Goal: Task Accomplishment & Management: Manage account settings

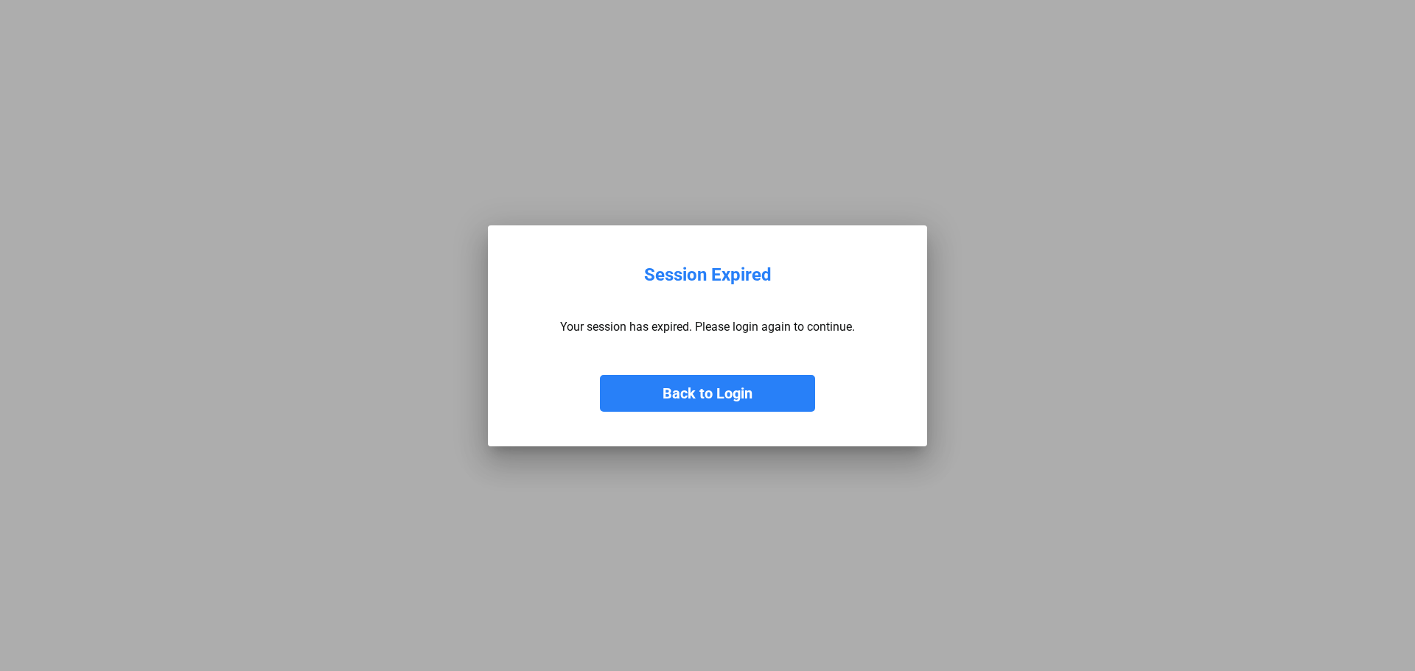
click at [685, 390] on button "Back to Login" at bounding box center [707, 393] width 215 height 37
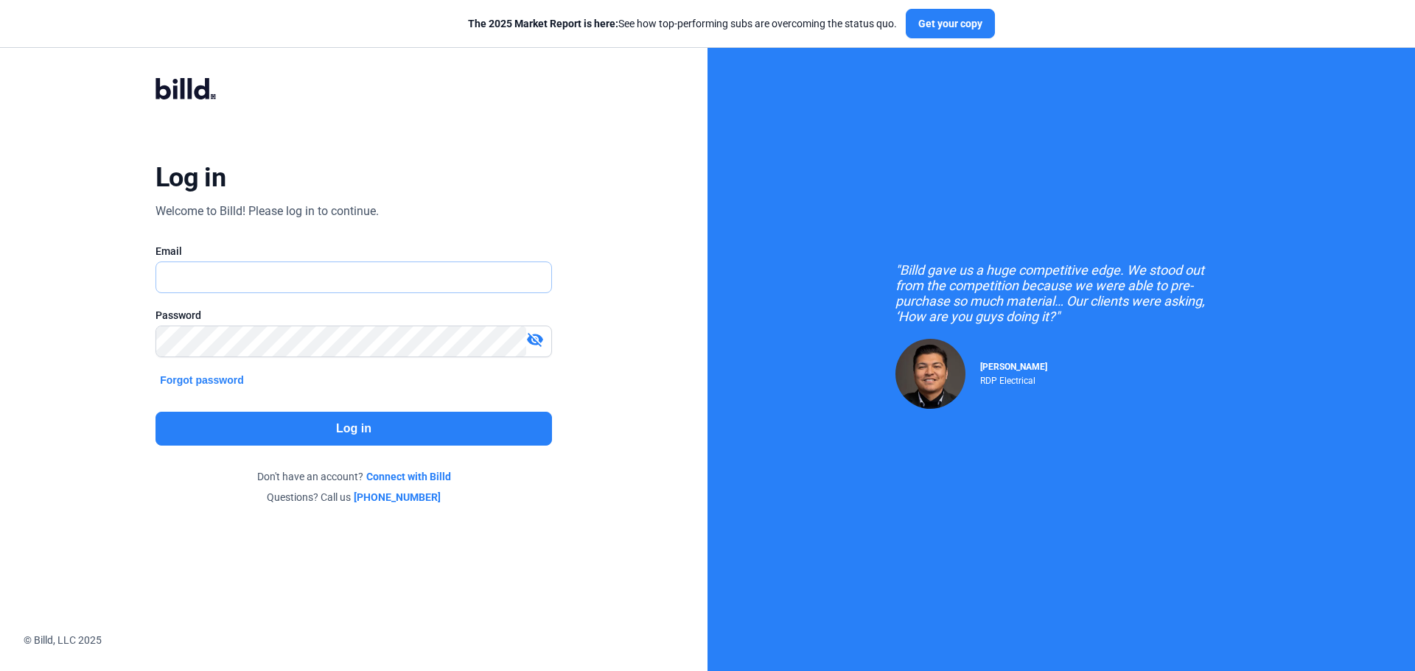
type input "[EMAIL_ADDRESS][DOMAIN_NAME]"
click at [386, 449] on div "Log in Welcome to Billd! Please log in to continue. Email [EMAIL_ADDRESS][DOMAI…" at bounding box center [353, 290] width 509 height 483
click at [400, 434] on button "Log in" at bounding box center [353, 429] width 396 height 34
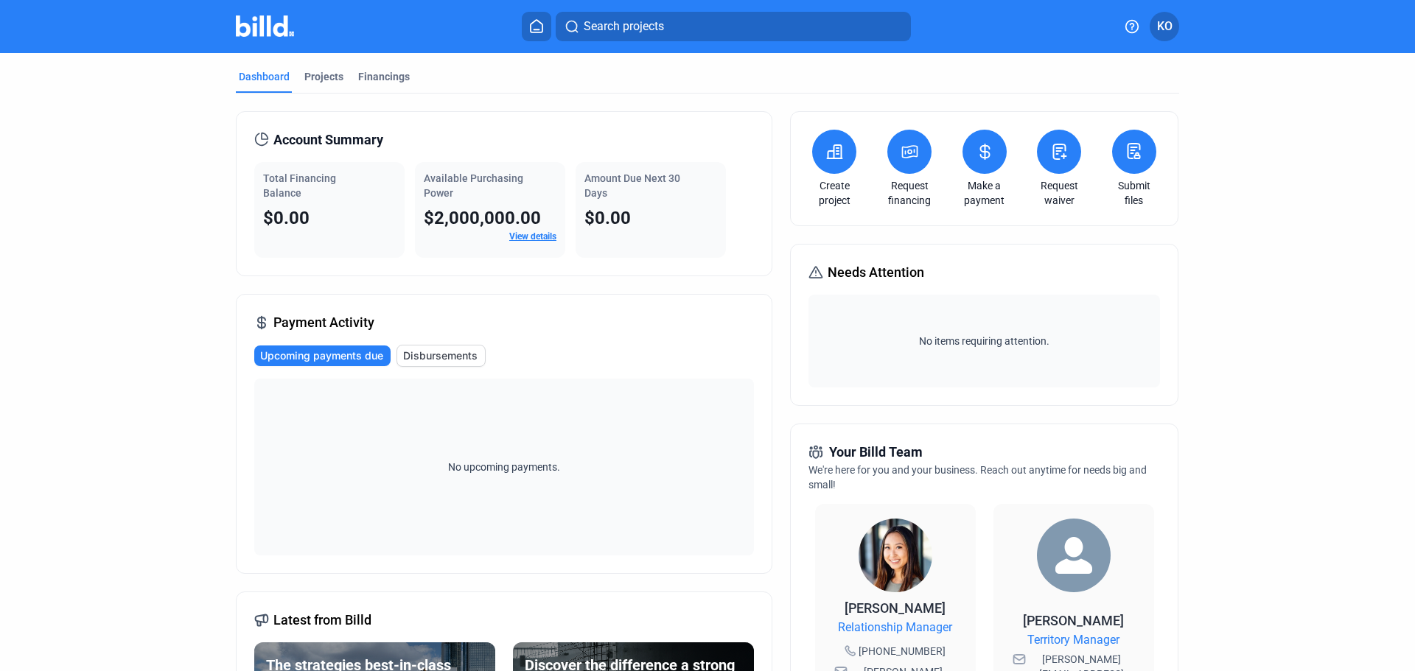
click at [1170, 21] on span "KO" at bounding box center [1164, 27] width 15 height 18
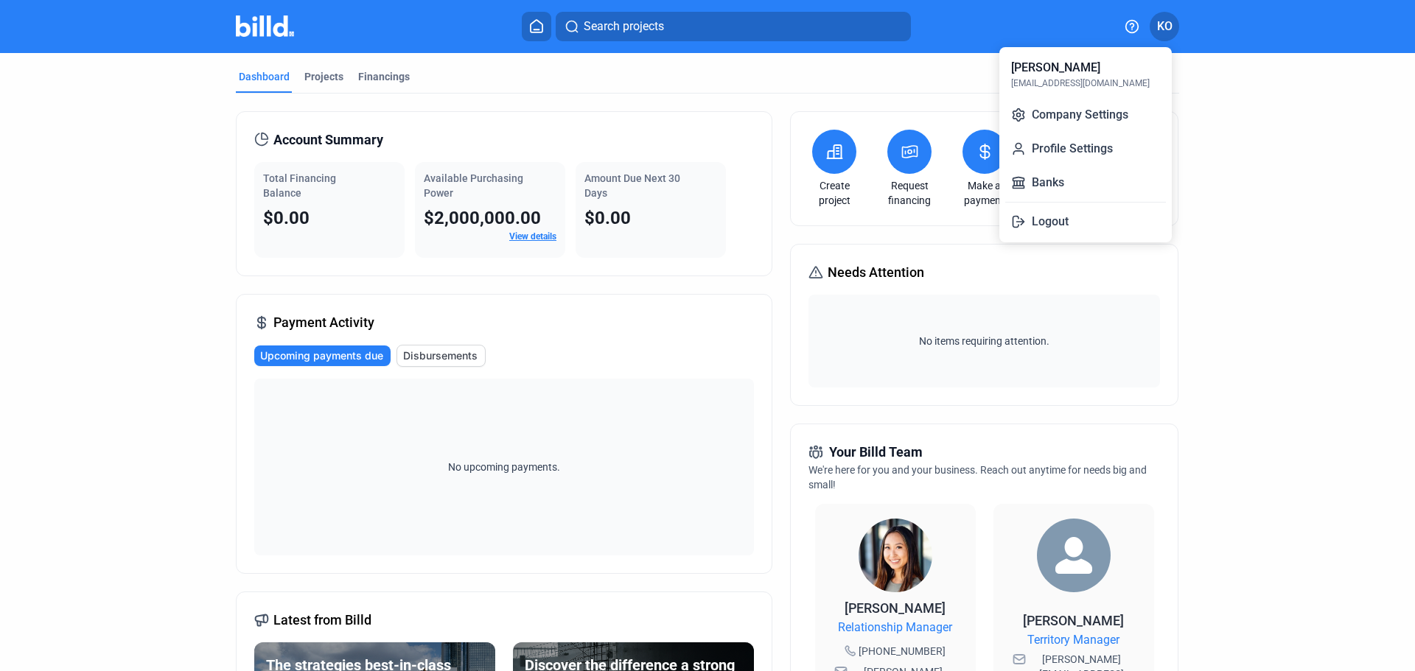
click at [1257, 286] on div at bounding box center [707, 335] width 1415 height 671
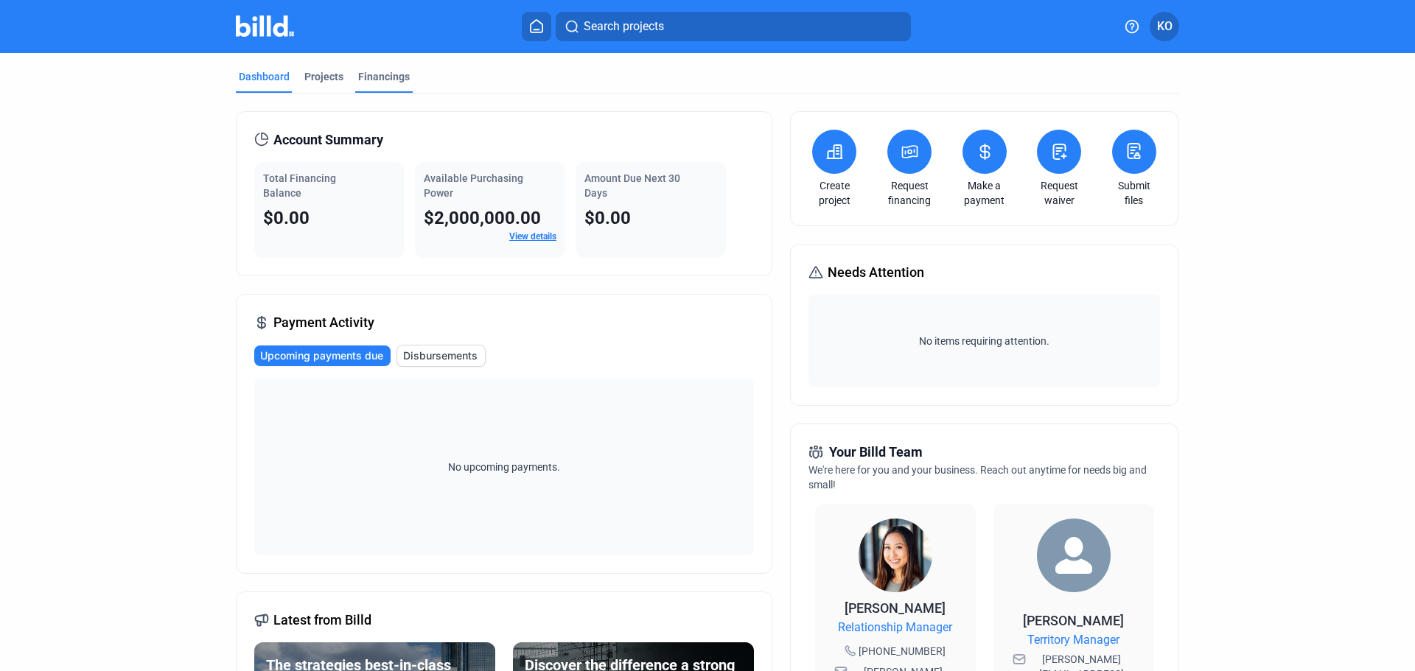
click at [368, 80] on div "Financings" at bounding box center [384, 76] width 52 height 15
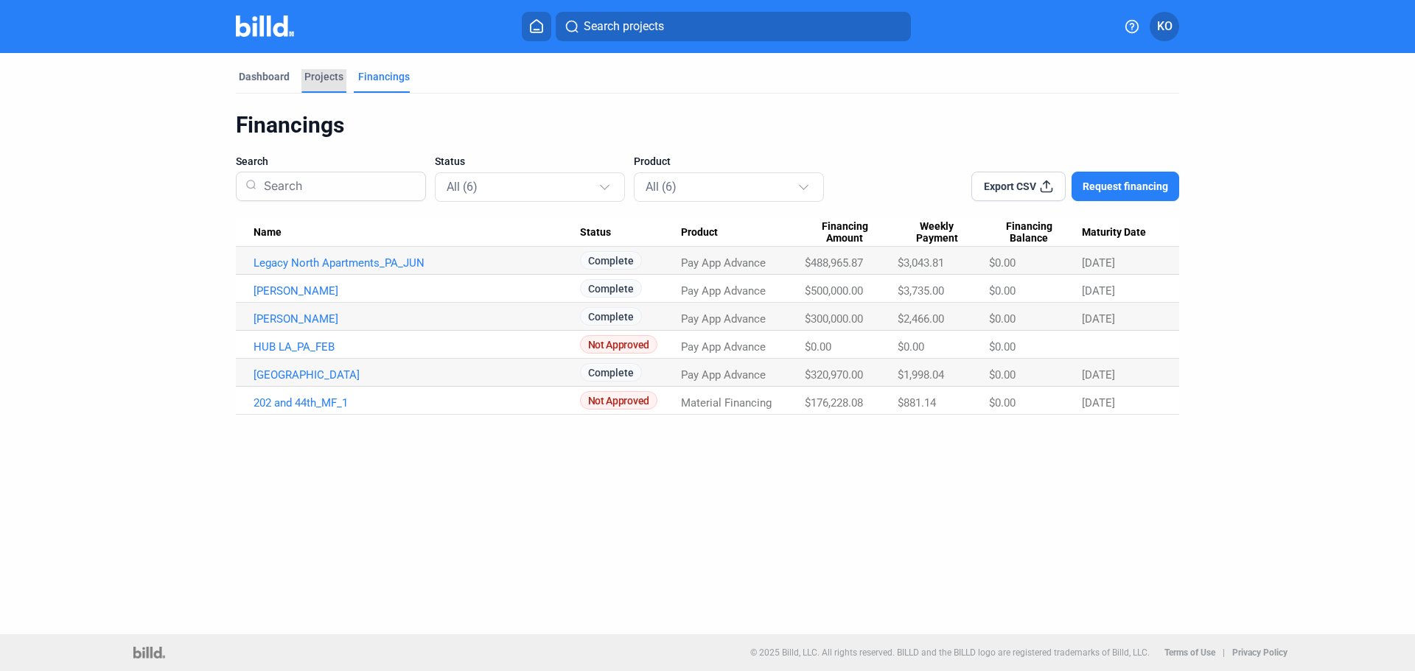
click at [337, 79] on div "Projects" at bounding box center [323, 76] width 39 height 15
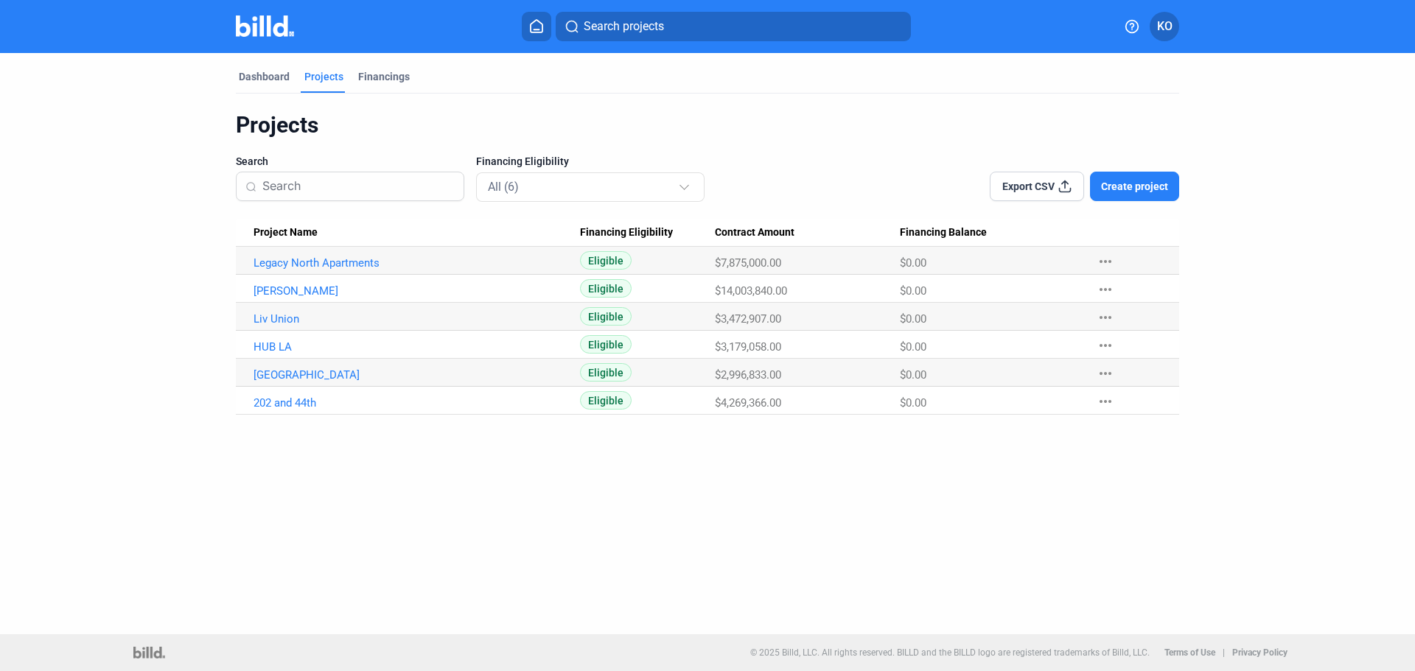
click at [1164, 25] on span "KO" at bounding box center [1164, 27] width 15 height 18
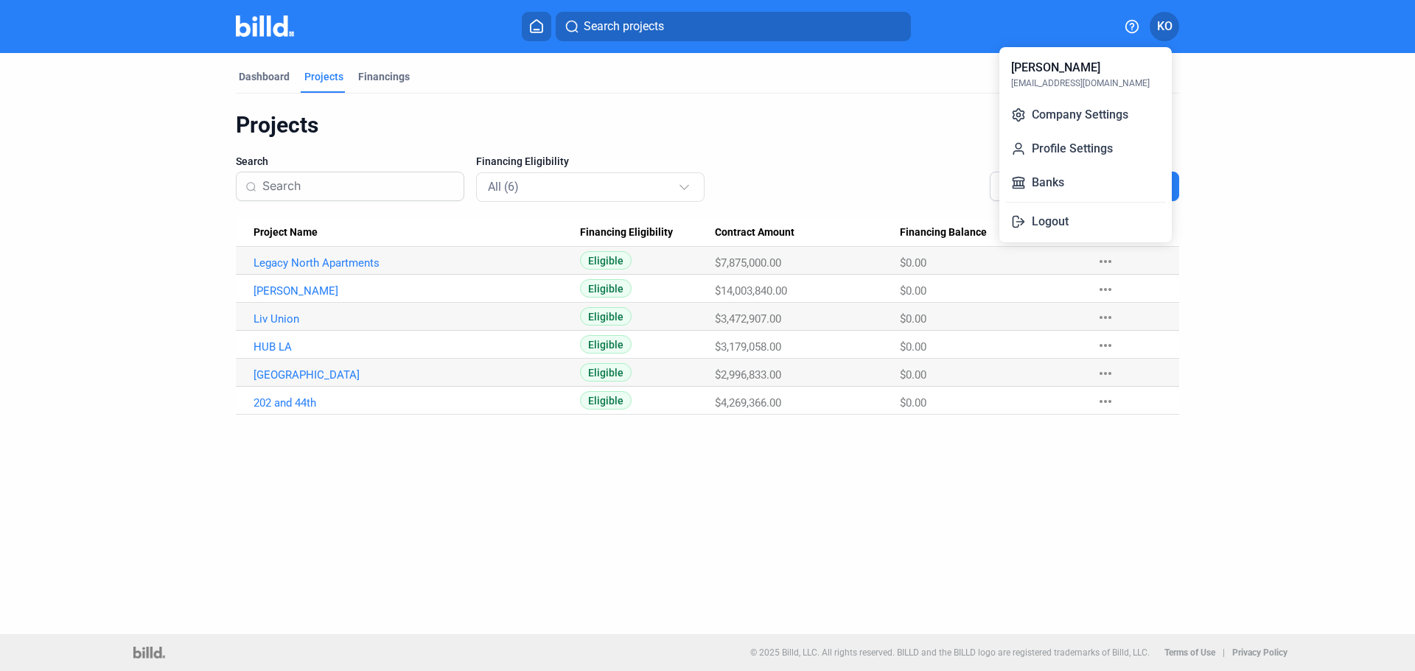
click at [259, 83] on div at bounding box center [707, 335] width 1415 height 671
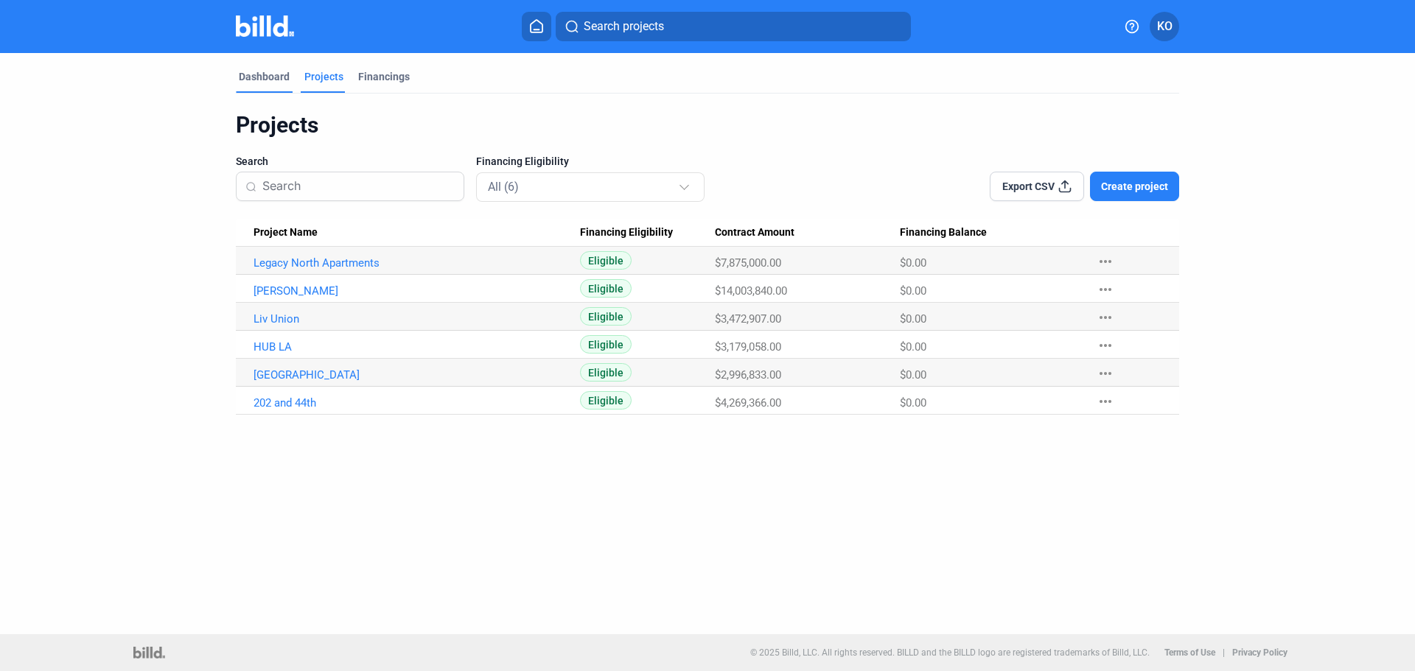
click at [262, 80] on div "Dashboard" at bounding box center [264, 76] width 51 height 15
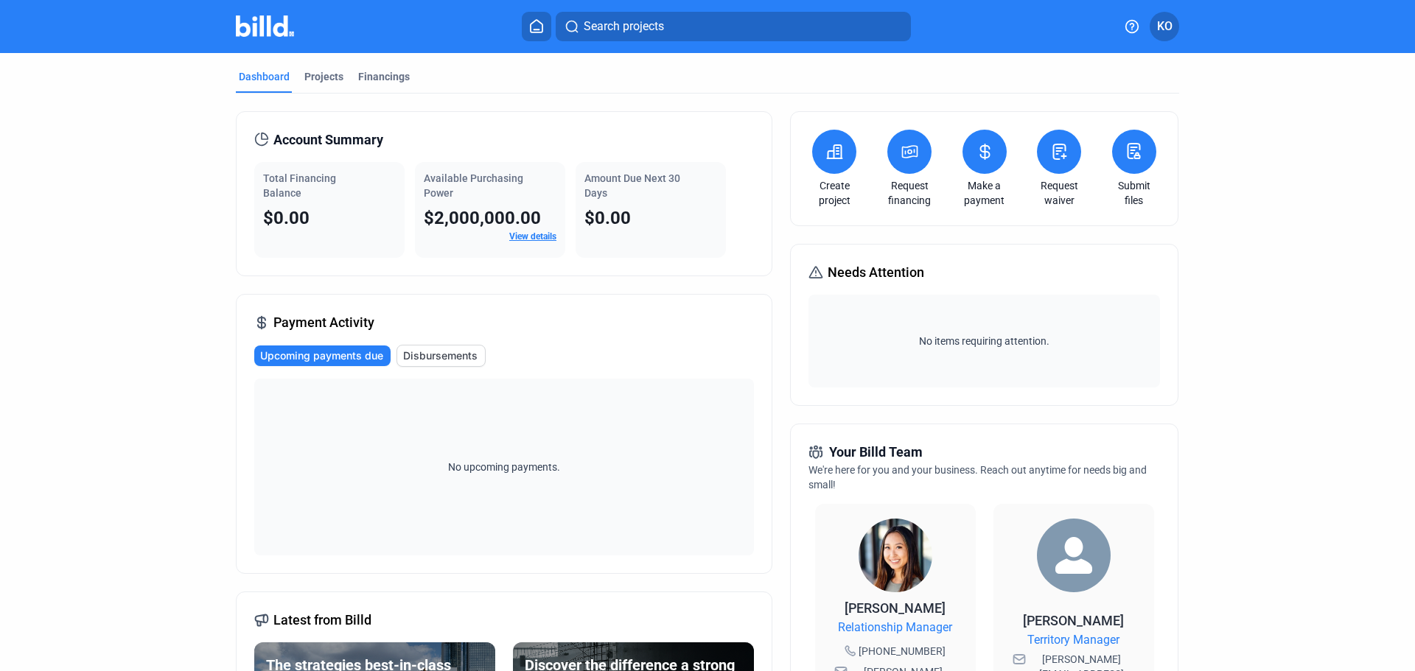
click at [978, 144] on icon at bounding box center [985, 152] width 18 height 18
